Goal: Navigation & Orientation: Find specific page/section

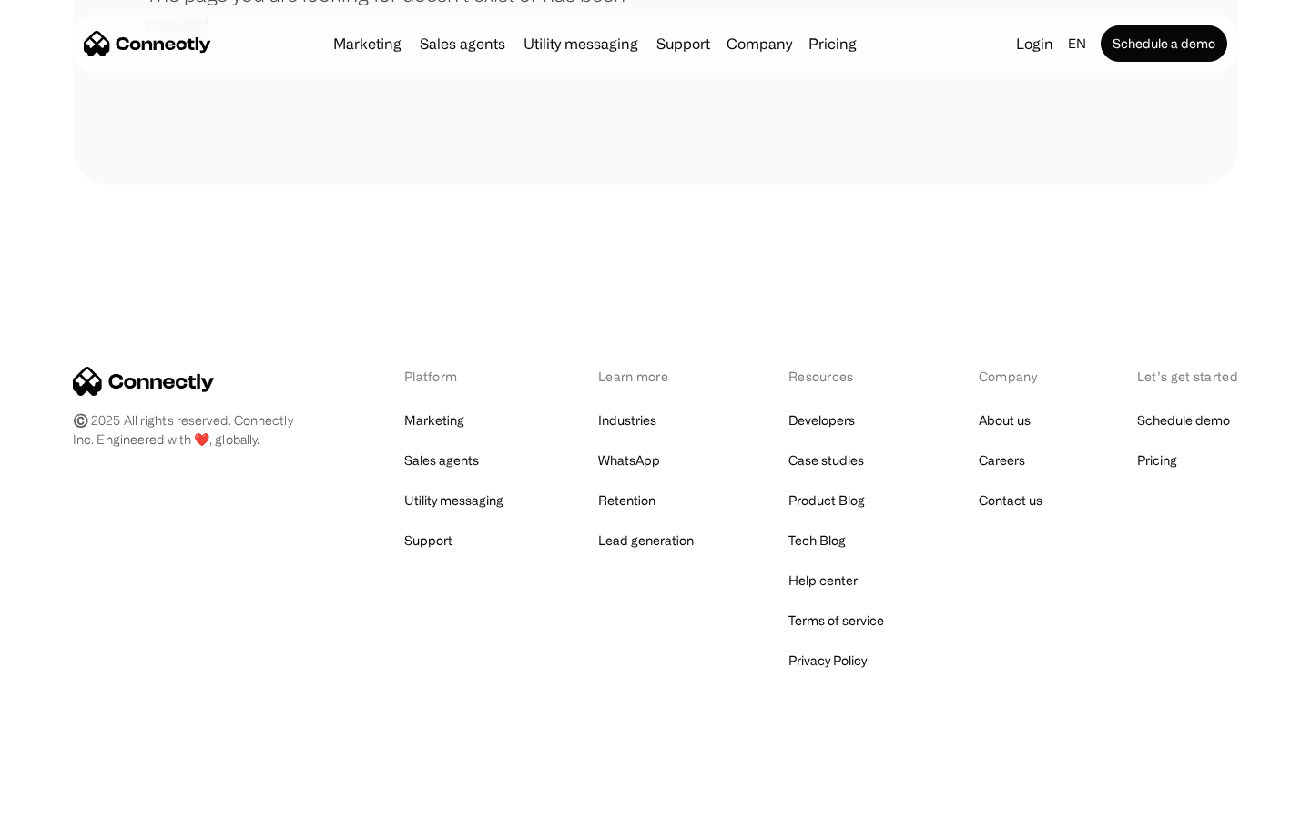
scroll to position [332, 0]
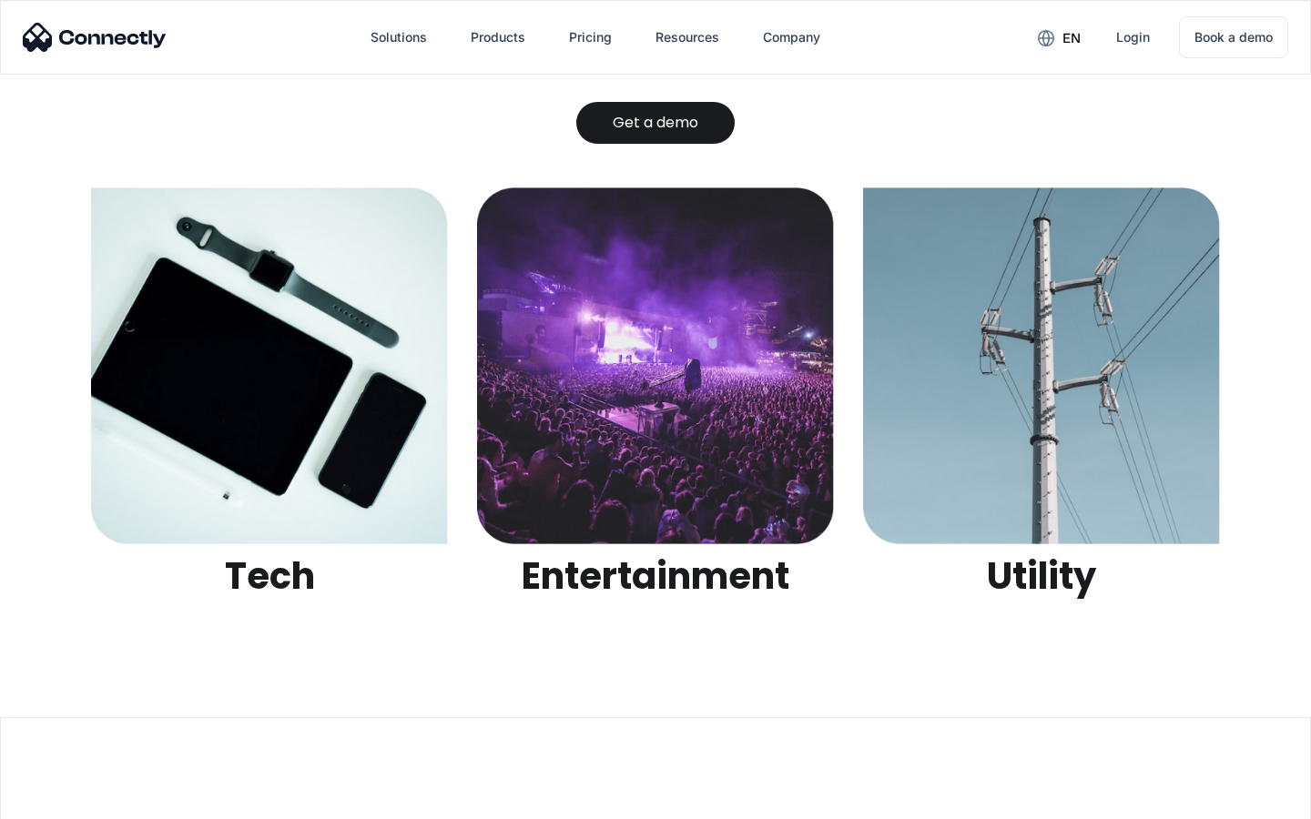
scroll to position [5742, 0]
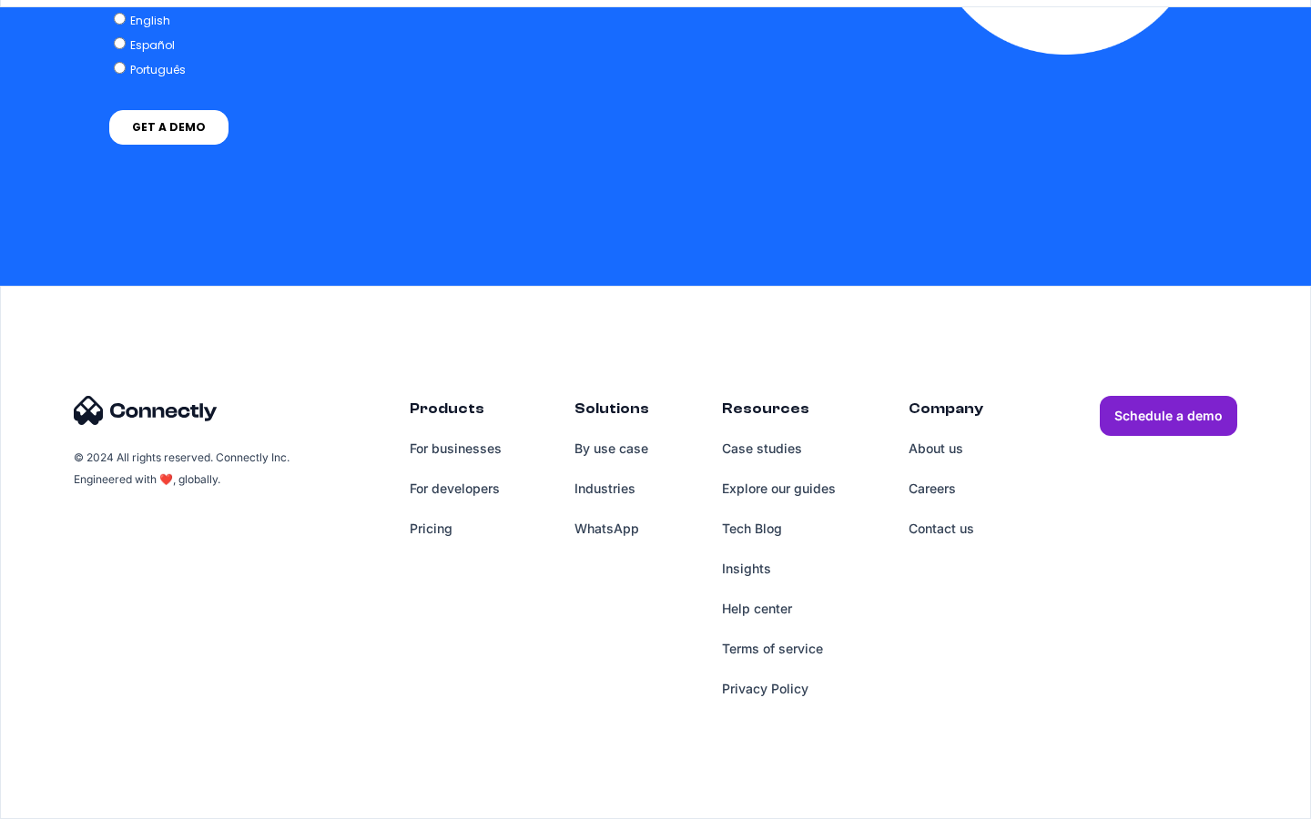
scroll to position [5308, 0]
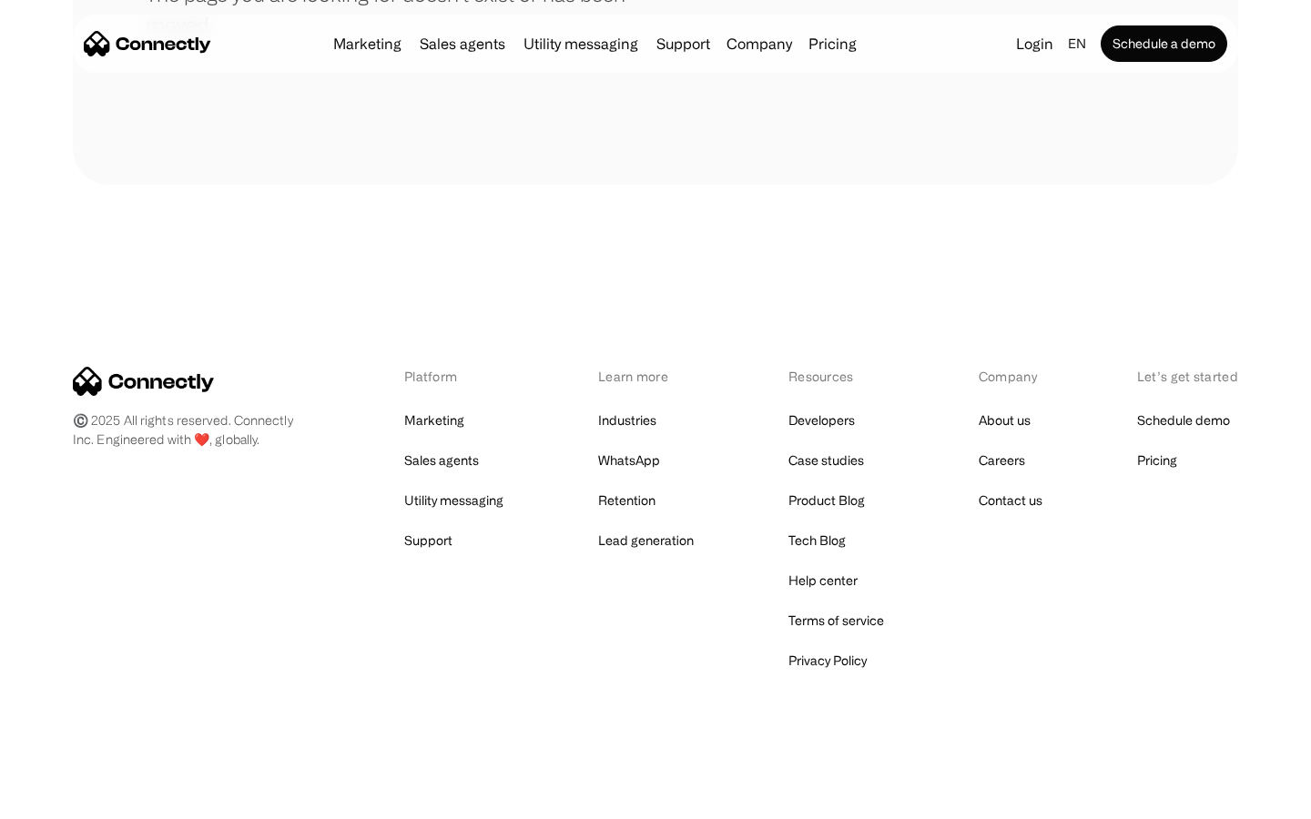
scroll to position [332, 0]
